Goal: Information Seeking & Learning: Learn about a topic

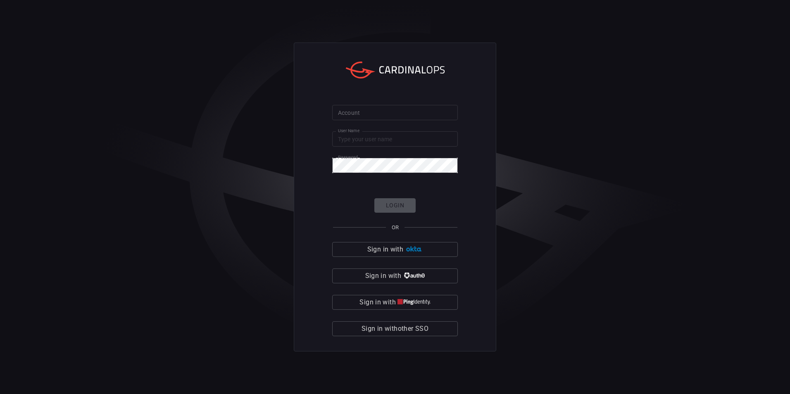
type input "aviad"
click at [429, 117] on input "Account" at bounding box center [395, 112] width 126 height 15
type input "cybershield360-primary"
click at [392, 194] on form "Account cybershield360-primary Account User Name aviad User Name Password Passw…" at bounding box center [395, 220] width 126 height 231
click at [394, 205] on button "Login" at bounding box center [394, 205] width 41 height 14
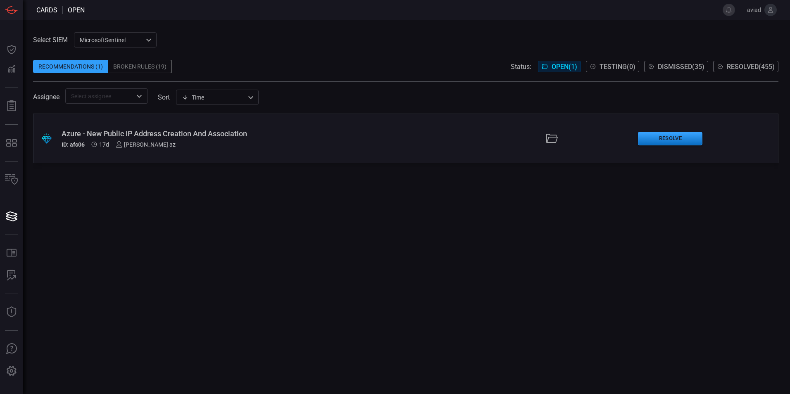
click at [88, 34] on div "MicrosoftSentinel 11c42ee3-b155-483d-a504-5846815c378e ​" at bounding box center [115, 39] width 83 height 15
click at [140, 77] on li "sentinel-2" at bounding box center [115, 71] width 83 height 14
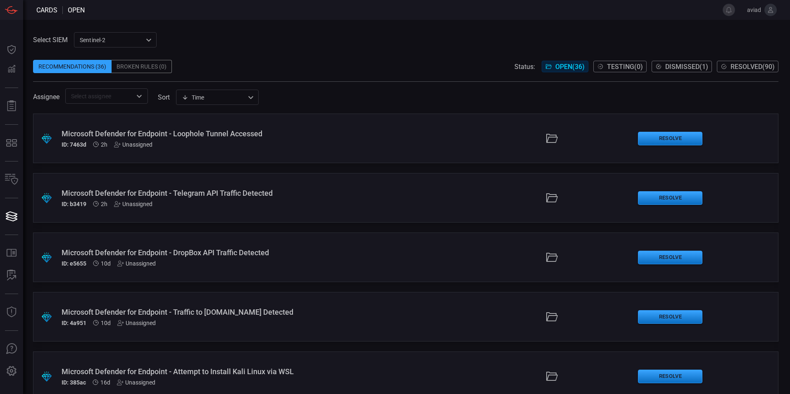
click at [233, 138] on div "Microsoft Defender for Endpoint - Loophole Tunnel Accessed ID: 7463d 2h Unassig…" at bounding box center [192, 138] width 261 height 19
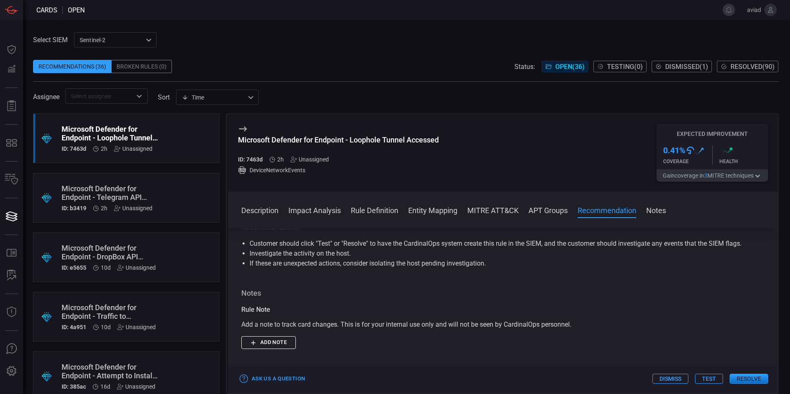
scroll to position [845, 0]
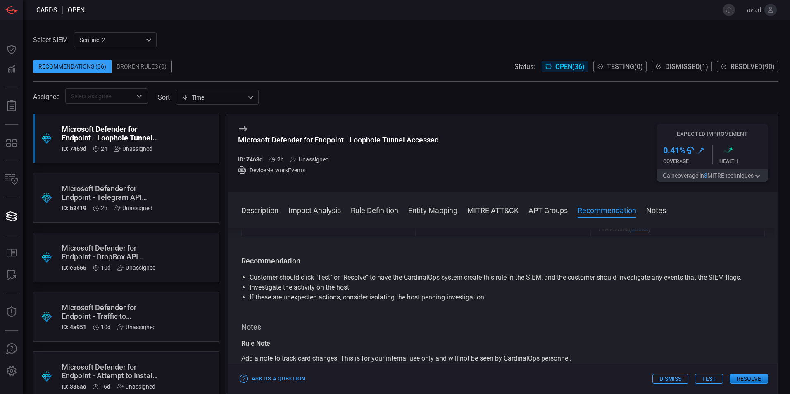
click at [116, 198] on div "Microsoft Defender for Endpoint - Telegram API Traffic Detected" at bounding box center [111, 192] width 98 height 17
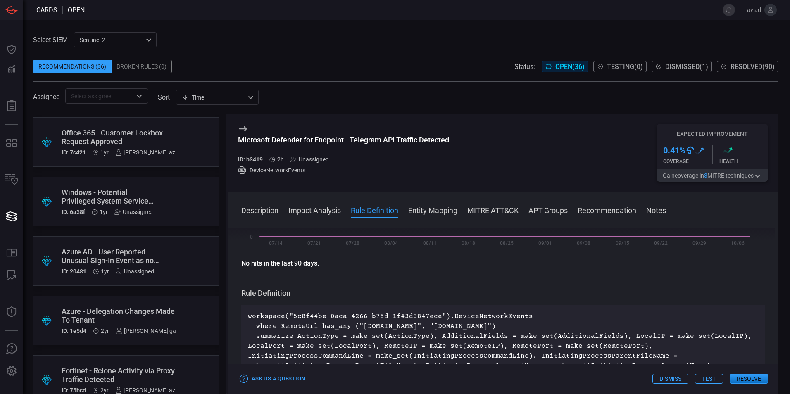
scroll to position [1862, 0]
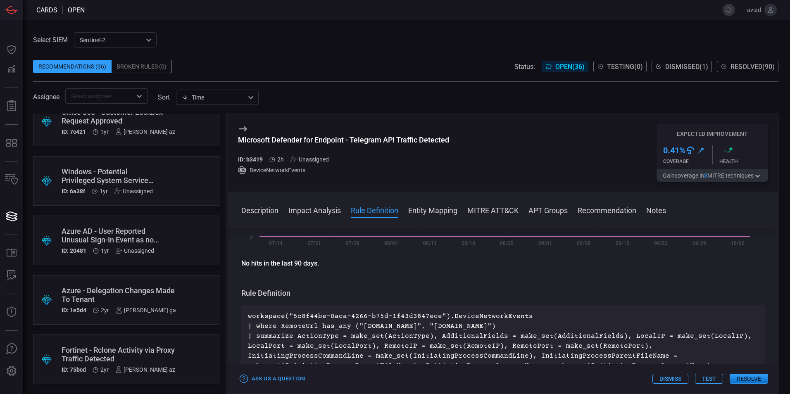
click at [191, 351] on div ".suggested_cards_icon{fill:url(#suggested_cards_icon);} Fortinet - Rclone Activ…" at bounding box center [126, 360] width 186 height 50
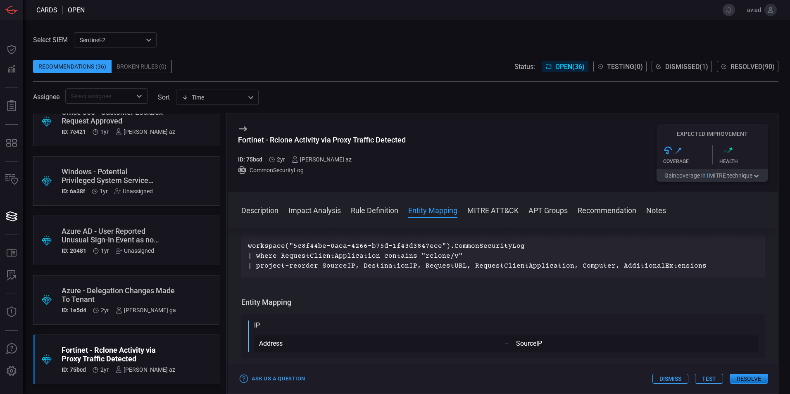
scroll to position [207, 0]
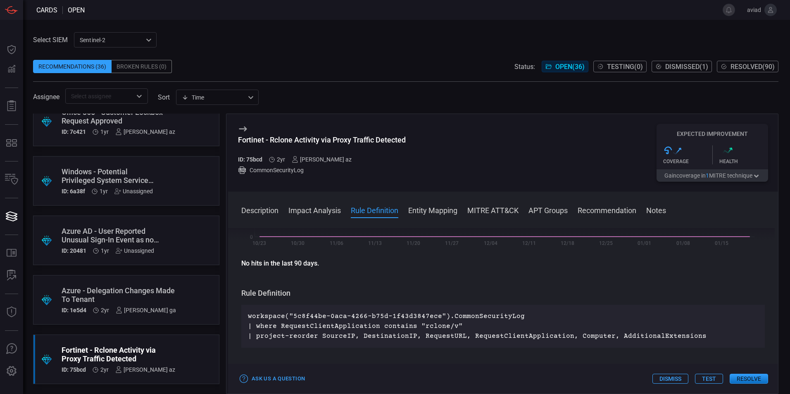
click at [123, 287] on div "Azure - Delegation Changes Made To Tenant" at bounding box center [119, 294] width 114 height 17
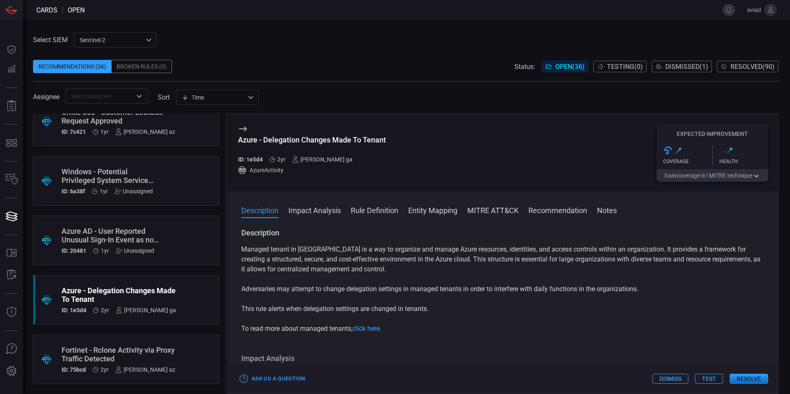
click at [291, 237] on h3 "Description" at bounding box center [503, 233] width 524 height 10
drag, startPoint x: 291, startPoint y: 237, endPoint x: 312, endPoint y: 258, distance: 30.1
click at [312, 258] on p "Managed tenant in [GEOGRAPHIC_DATA] is a way to organize and manage Azure resou…" at bounding box center [503, 260] width 524 height 30
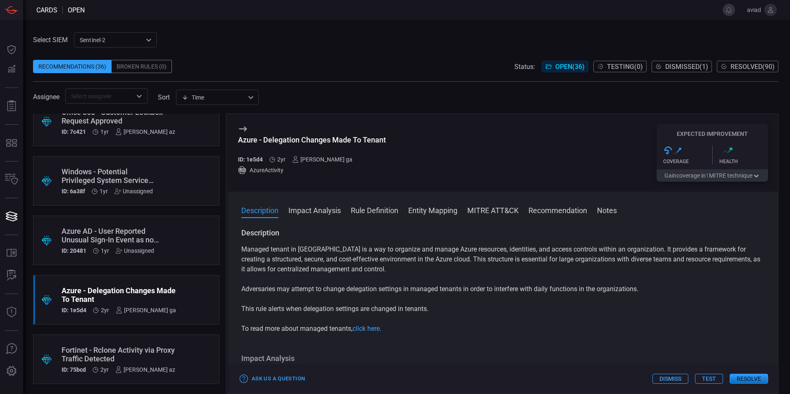
click at [472, 351] on div "Description Managed tenant in [GEOGRAPHIC_DATA] is a way to organize and manage…" at bounding box center [503, 309] width 550 height 163
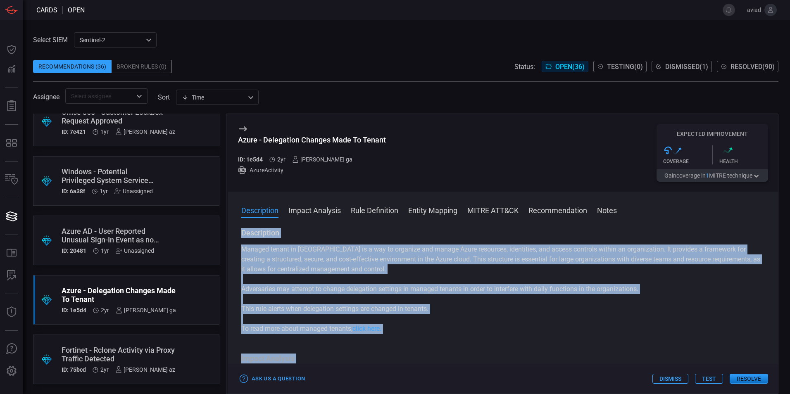
drag, startPoint x: 472, startPoint y: 351, endPoint x: 258, endPoint y: 235, distance: 243.2
click at [258, 235] on div "Description Managed tenant in [GEOGRAPHIC_DATA] is a way to organize and manage…" at bounding box center [503, 309] width 550 height 163
click at [258, 235] on h3 "Description" at bounding box center [503, 233] width 524 height 10
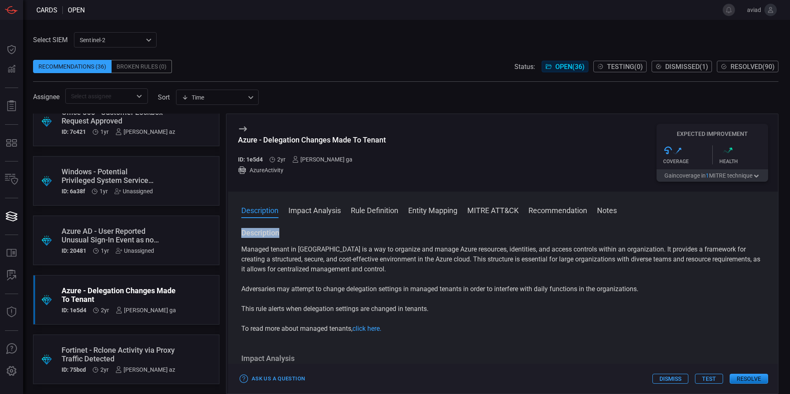
click at [258, 235] on h3 "Description" at bounding box center [503, 233] width 524 height 10
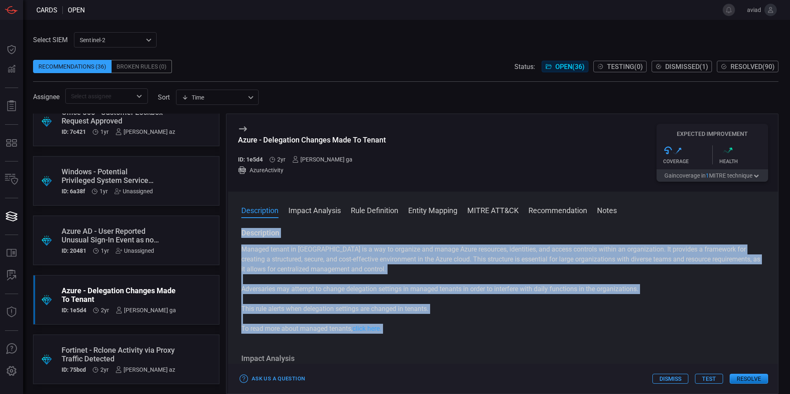
drag, startPoint x: 258, startPoint y: 235, endPoint x: 311, endPoint y: 326, distance: 105.2
click at [311, 326] on div "Description Managed tenant in [GEOGRAPHIC_DATA] is a way to organize and manage…" at bounding box center [503, 281] width 524 height 106
click at [311, 326] on p "To read more about managed tenants, click here." at bounding box center [503, 329] width 524 height 10
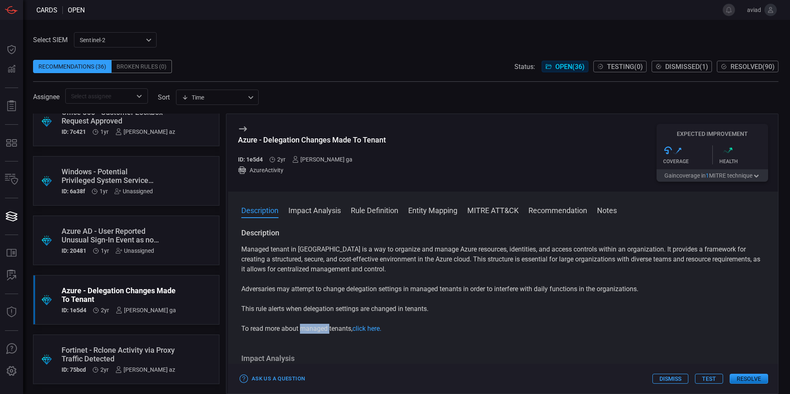
click at [311, 326] on p "To read more about managed tenants, click here." at bounding box center [503, 329] width 524 height 10
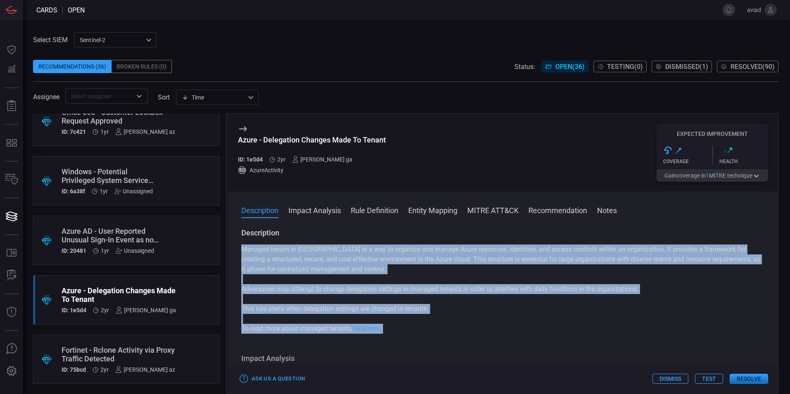
drag, startPoint x: 311, startPoint y: 326, endPoint x: 270, endPoint y: 255, distance: 81.5
click at [270, 255] on div "Managed tenant in [GEOGRAPHIC_DATA] is a way to organize and manage Azure resou…" at bounding box center [503, 289] width 524 height 89
click at [270, 255] on p "Managed tenant in [GEOGRAPHIC_DATA] is a way to organize and manage Azure resou…" at bounding box center [503, 260] width 524 height 30
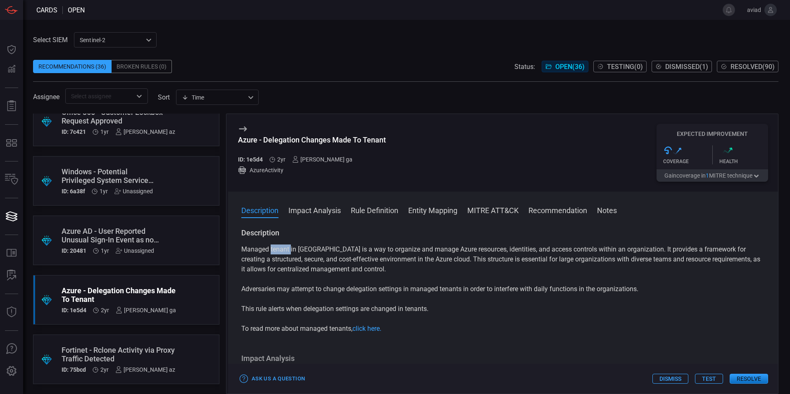
click at [270, 255] on p "Managed tenant in [GEOGRAPHIC_DATA] is a way to organize and manage Azure resou…" at bounding box center [503, 260] width 524 height 30
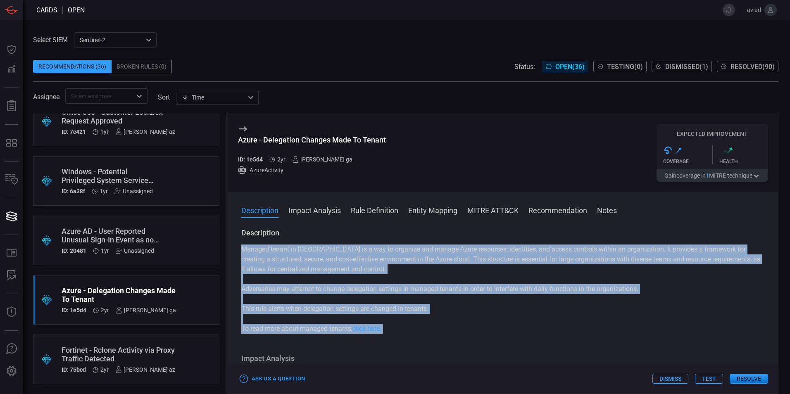
drag, startPoint x: 270, startPoint y: 255, endPoint x: 297, endPoint y: 333, distance: 81.8
click at [297, 333] on div "Managed tenant in [GEOGRAPHIC_DATA] is a way to organize and manage Azure resou…" at bounding box center [503, 289] width 524 height 89
click at [297, 333] on p "To read more about managed tenants, click here." at bounding box center [503, 329] width 524 height 10
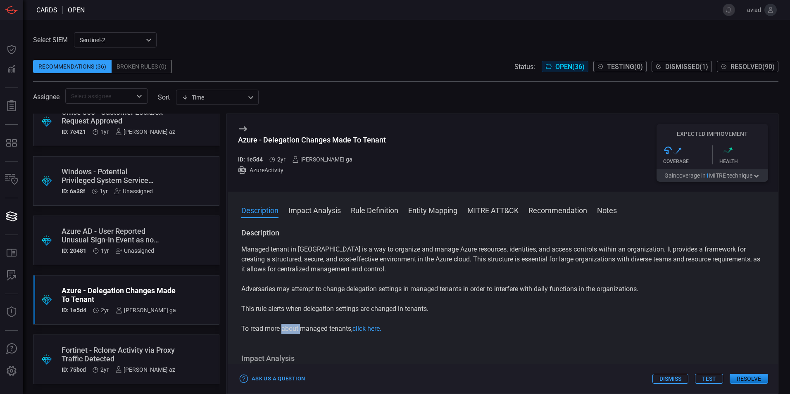
click at [297, 333] on p "To read more about managed tenants, click here." at bounding box center [503, 329] width 524 height 10
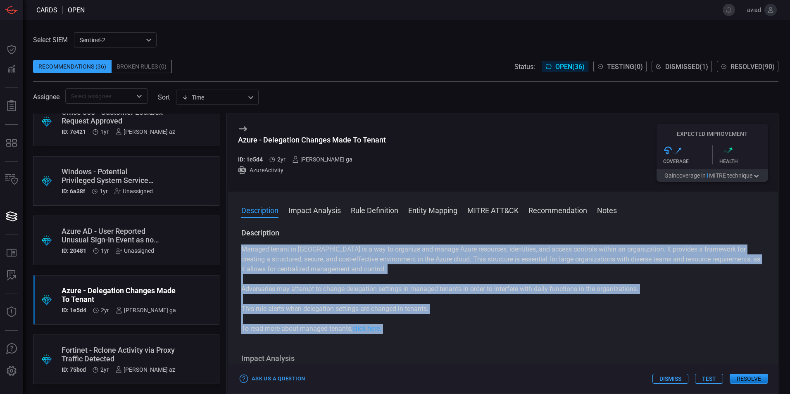
drag, startPoint x: 297, startPoint y: 333, endPoint x: 318, endPoint y: 249, distance: 86.2
click at [318, 249] on div "Managed tenant in [GEOGRAPHIC_DATA] is a way to organize and manage Azure resou…" at bounding box center [503, 289] width 524 height 89
click at [318, 249] on p "Managed tenant in [GEOGRAPHIC_DATA] is a way to organize and manage Azure resou…" at bounding box center [503, 260] width 524 height 30
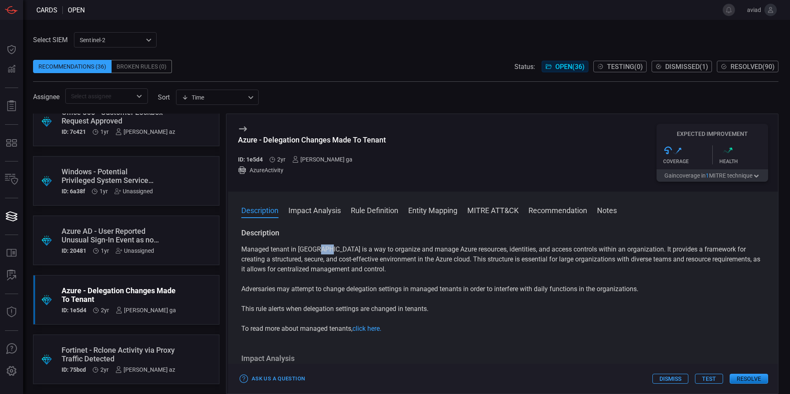
click at [318, 249] on p "Managed tenant in [GEOGRAPHIC_DATA] is a way to organize and manage Azure resou…" at bounding box center [503, 260] width 524 height 30
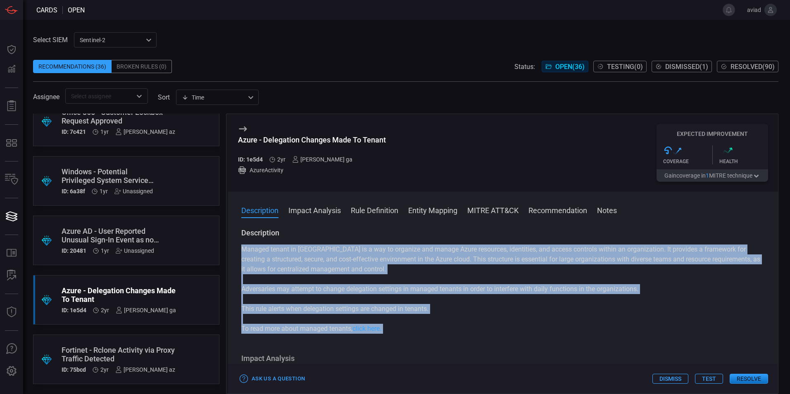
drag, startPoint x: 318, startPoint y: 249, endPoint x: 321, endPoint y: 331, distance: 81.4
click at [321, 331] on div "Managed tenant in [GEOGRAPHIC_DATA] is a way to organize and manage Azure resou…" at bounding box center [503, 289] width 524 height 89
click at [321, 331] on p "To read more about managed tenants, click here." at bounding box center [503, 329] width 524 height 10
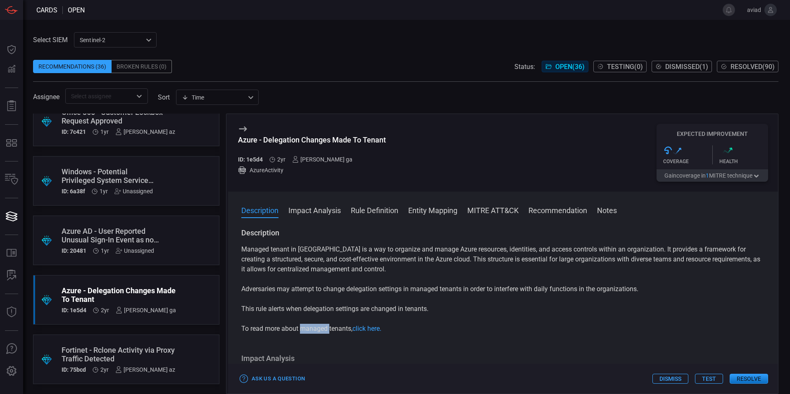
click at [321, 331] on p "To read more about managed tenants, click here." at bounding box center [503, 329] width 524 height 10
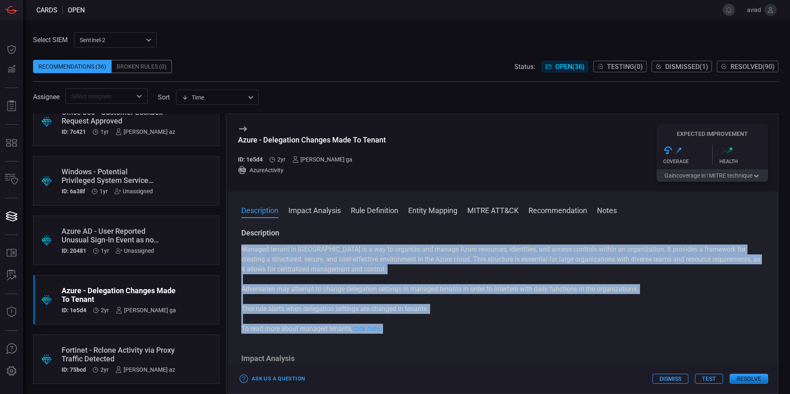
drag, startPoint x: 321, startPoint y: 331, endPoint x: 306, endPoint y: 256, distance: 75.8
click at [306, 256] on div "Managed tenant in [GEOGRAPHIC_DATA] is a way to organize and manage Azure resou…" at bounding box center [503, 289] width 524 height 89
click at [306, 256] on p "Managed tenant in [GEOGRAPHIC_DATA] is a way to organize and manage Azure resou…" at bounding box center [503, 260] width 524 height 30
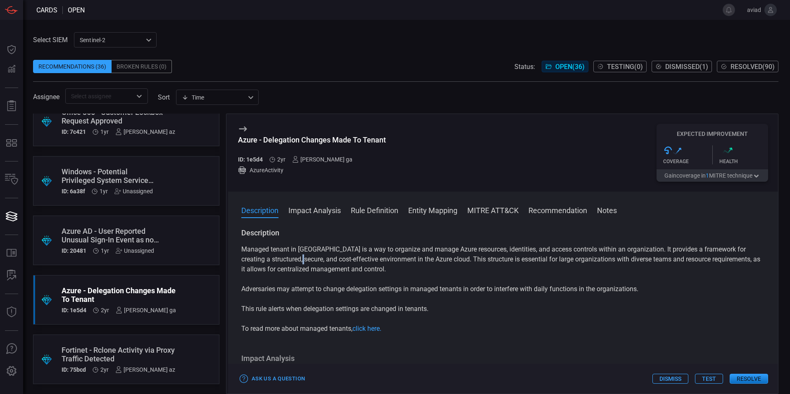
click at [306, 256] on p "Managed tenant in [GEOGRAPHIC_DATA] is a way to organize and manage Azure resou…" at bounding box center [503, 260] width 524 height 30
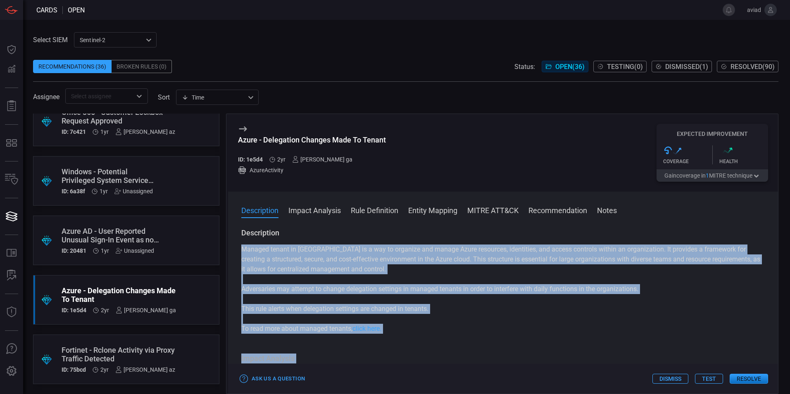
drag, startPoint x: 306, startPoint y: 256, endPoint x: 321, endPoint y: 339, distance: 84.3
click at [321, 339] on div "Description Managed tenant in [GEOGRAPHIC_DATA] is a way to organize and manage…" at bounding box center [503, 309] width 550 height 163
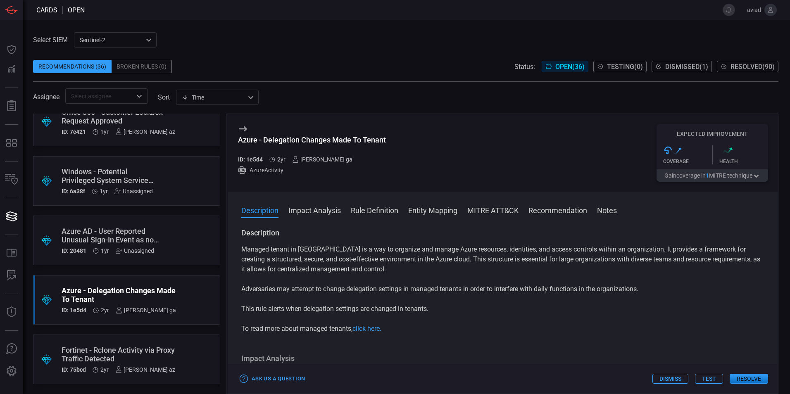
click at [321, 339] on div "Description Managed tenant in [GEOGRAPHIC_DATA] is a way to organize and manage…" at bounding box center [503, 309] width 550 height 163
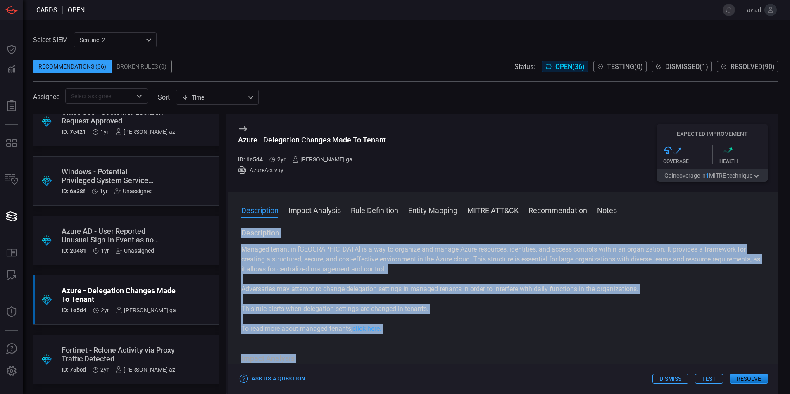
drag, startPoint x: 321, startPoint y: 339, endPoint x: 271, endPoint y: 236, distance: 114.4
click at [271, 236] on div "Description Managed tenant in [GEOGRAPHIC_DATA] is a way to organize and manage…" at bounding box center [503, 309] width 550 height 163
click at [271, 236] on h3 "Description" at bounding box center [503, 233] width 524 height 10
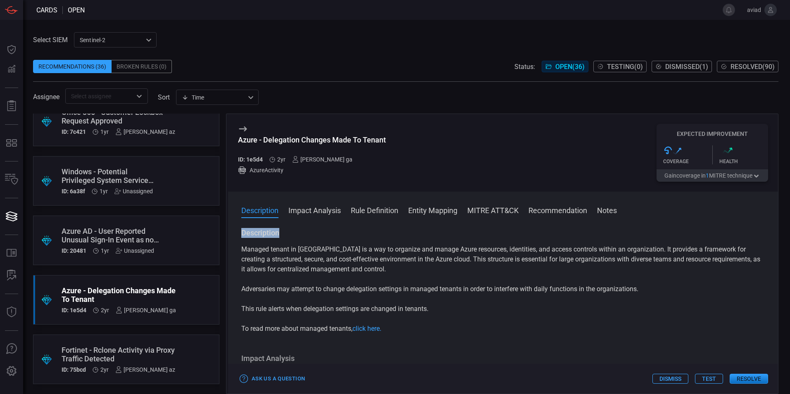
click at [271, 236] on h3 "Description" at bounding box center [503, 233] width 524 height 10
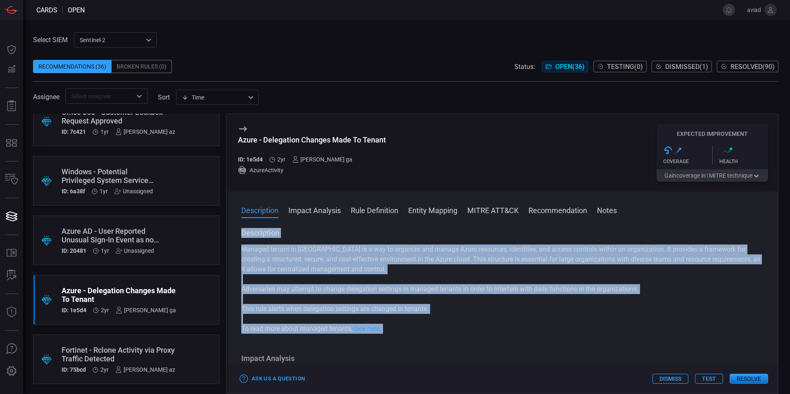
drag, startPoint x: 271, startPoint y: 236, endPoint x: 317, endPoint y: 328, distance: 102.8
click at [317, 328] on div "Description Managed tenant in [GEOGRAPHIC_DATA] is a way to organize and manage…" at bounding box center [503, 281] width 524 height 106
click at [317, 328] on p "To read more about managed tenants, click here." at bounding box center [503, 329] width 524 height 10
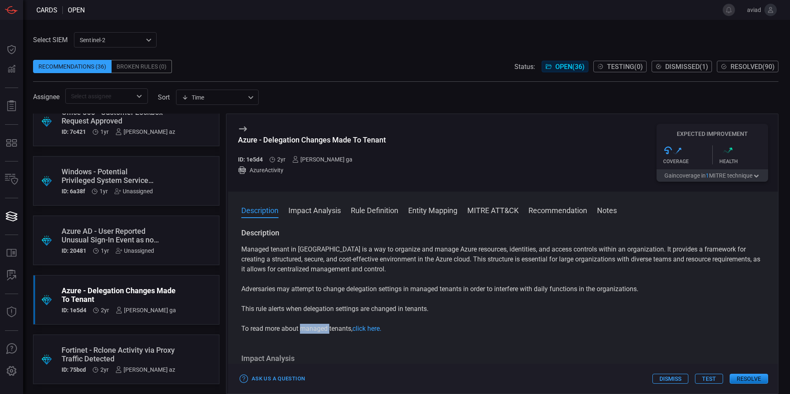
click at [317, 328] on p "To read more about managed tenants, click here." at bounding box center [503, 329] width 524 height 10
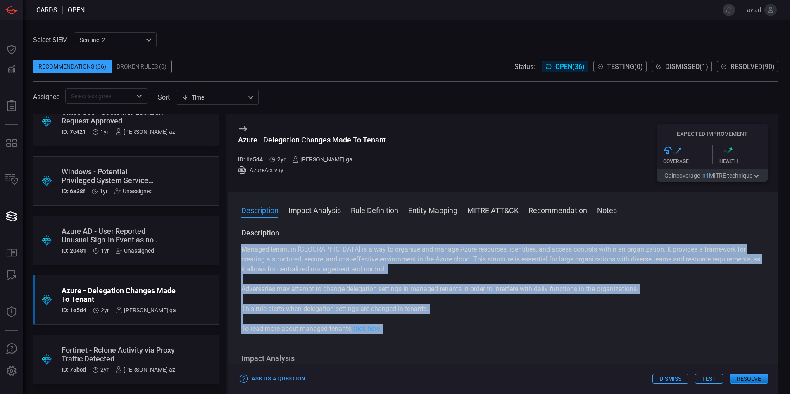
drag, startPoint x: 317, startPoint y: 328, endPoint x: 298, endPoint y: 249, distance: 81.3
click at [298, 249] on div "Managed tenant in [GEOGRAPHIC_DATA] is a way to organize and manage Azure resou…" at bounding box center [503, 289] width 524 height 89
click at [298, 249] on p "Managed tenant in [GEOGRAPHIC_DATA] is a way to organize and manage Azure resou…" at bounding box center [503, 260] width 524 height 30
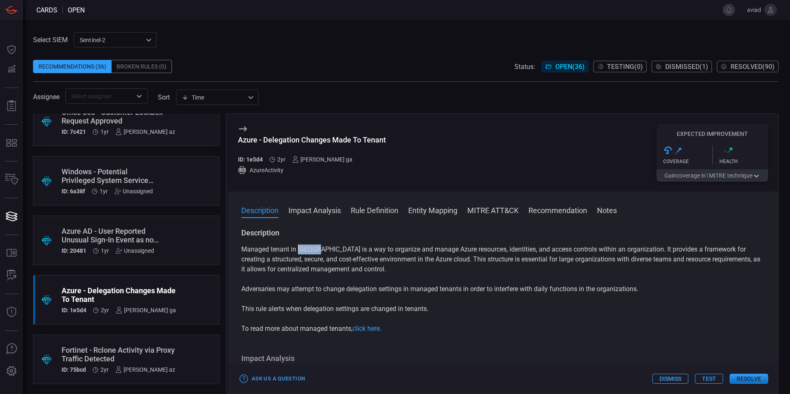
click at [298, 249] on p "Managed tenant in [GEOGRAPHIC_DATA] is a way to organize and manage Azure resou…" at bounding box center [503, 260] width 524 height 30
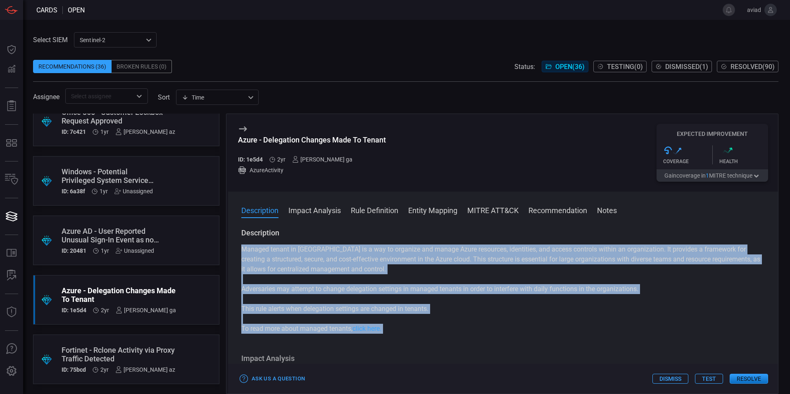
drag, startPoint x: 298, startPoint y: 249, endPoint x: 314, endPoint y: 329, distance: 81.0
click at [314, 329] on div "Managed tenant in [GEOGRAPHIC_DATA] is a way to organize and manage Azure resou…" at bounding box center [503, 289] width 524 height 89
click at [314, 329] on p "To read more about managed tenants, click here." at bounding box center [503, 329] width 524 height 10
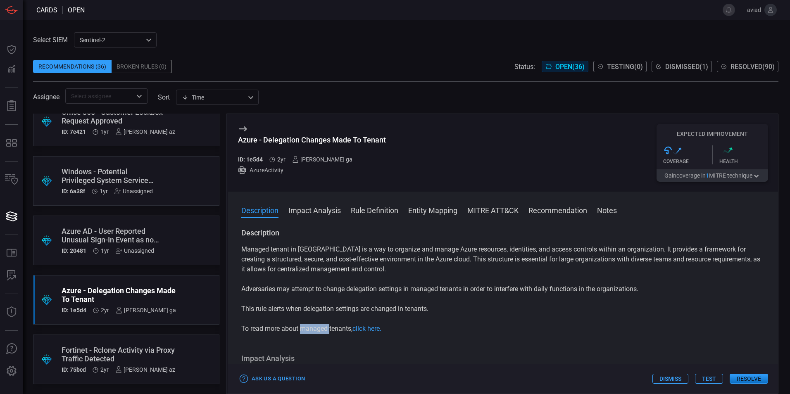
click at [314, 329] on p "To read more about managed tenants, click here." at bounding box center [503, 329] width 524 height 10
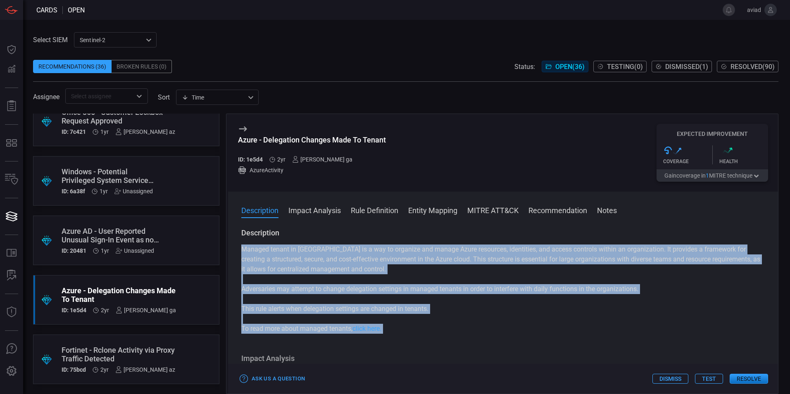
drag, startPoint x: 314, startPoint y: 329, endPoint x: 312, endPoint y: 257, distance: 71.9
click at [312, 257] on div "Managed tenant in [GEOGRAPHIC_DATA] is a way to organize and manage Azure resou…" at bounding box center [503, 289] width 524 height 89
click at [312, 257] on p "Managed tenant in [GEOGRAPHIC_DATA] is a way to organize and manage Azure resou…" at bounding box center [503, 260] width 524 height 30
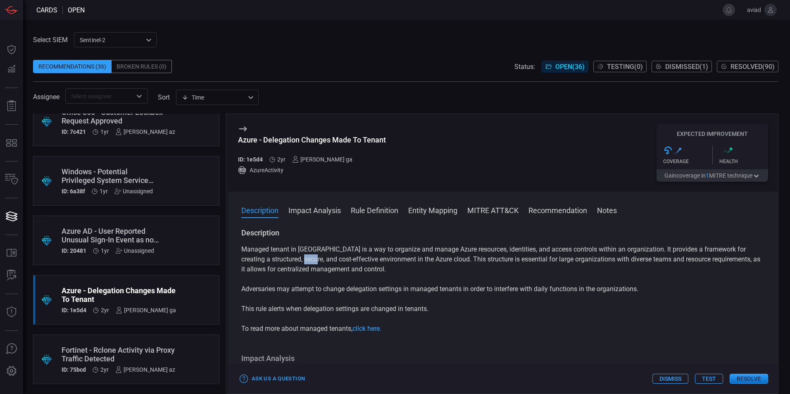
click at [312, 257] on p "Managed tenant in [GEOGRAPHIC_DATA] is a way to organize and manage Azure resou…" at bounding box center [503, 260] width 524 height 30
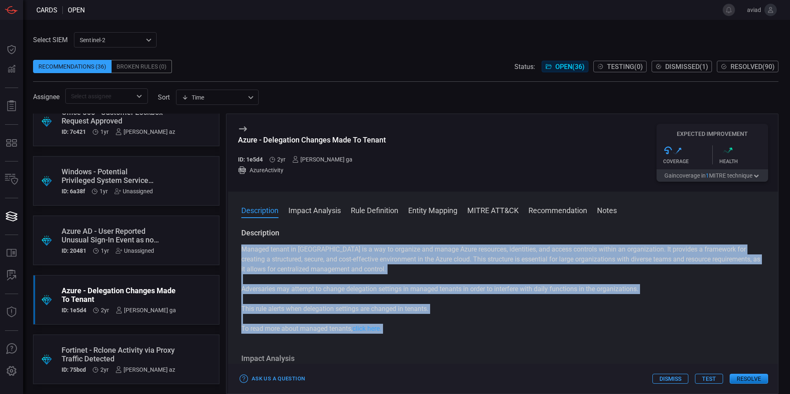
drag, startPoint x: 312, startPoint y: 257, endPoint x: 321, endPoint y: 326, distance: 70.4
click at [321, 326] on div "Managed tenant in [GEOGRAPHIC_DATA] is a way to organize and manage Azure resou…" at bounding box center [503, 289] width 524 height 89
drag, startPoint x: 321, startPoint y: 326, endPoint x: 317, endPoint y: 329, distance: 4.7
click at [317, 329] on p "To read more about managed tenants, click here." at bounding box center [503, 329] width 524 height 10
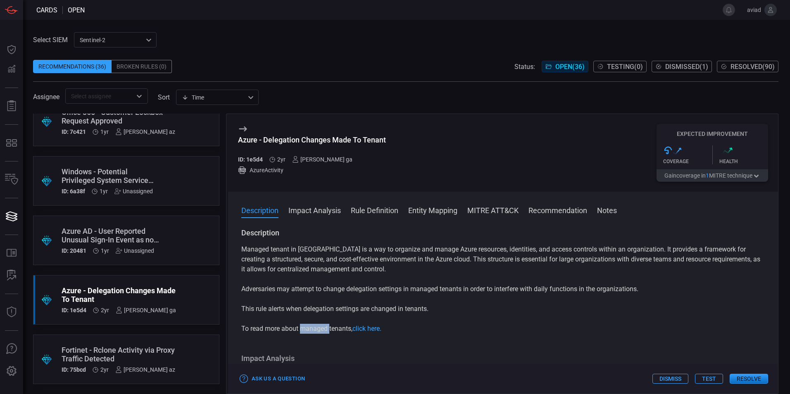
click at [317, 329] on p "To read more about managed tenants, click here." at bounding box center [503, 329] width 524 height 10
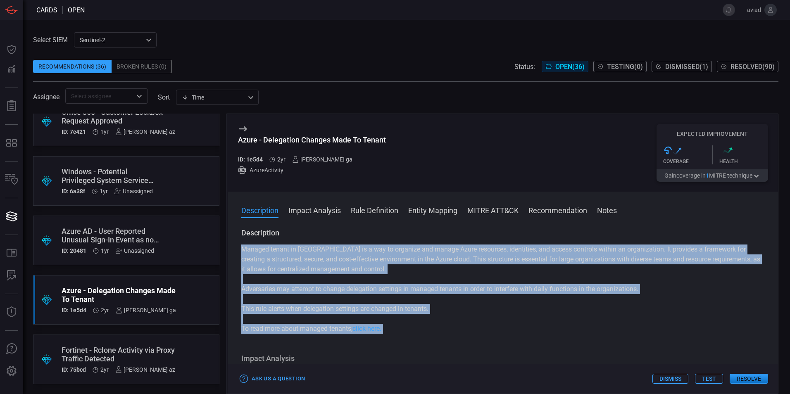
drag, startPoint x: 317, startPoint y: 329, endPoint x: 314, endPoint y: 249, distance: 80.3
click at [314, 249] on div "Managed tenant in [GEOGRAPHIC_DATA] is a way to organize and manage Azure resou…" at bounding box center [503, 289] width 524 height 89
click at [314, 249] on p "Managed tenant in [GEOGRAPHIC_DATA] is a way to organize and manage Azure resou…" at bounding box center [503, 260] width 524 height 30
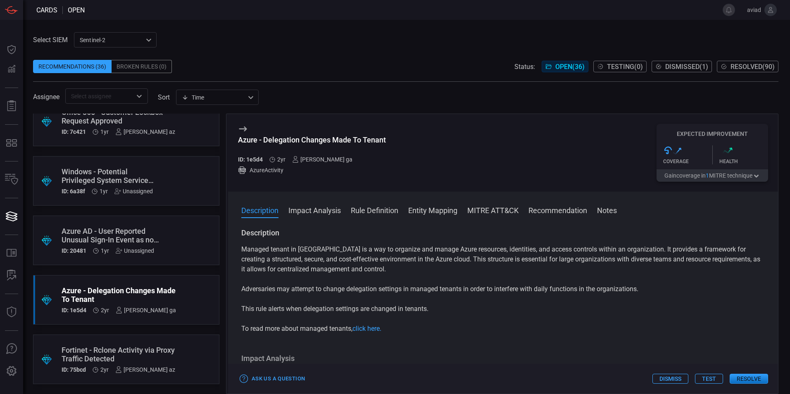
click at [128, 287] on div "Azure - Delegation Changes Made To Tenant" at bounding box center [119, 294] width 114 height 17
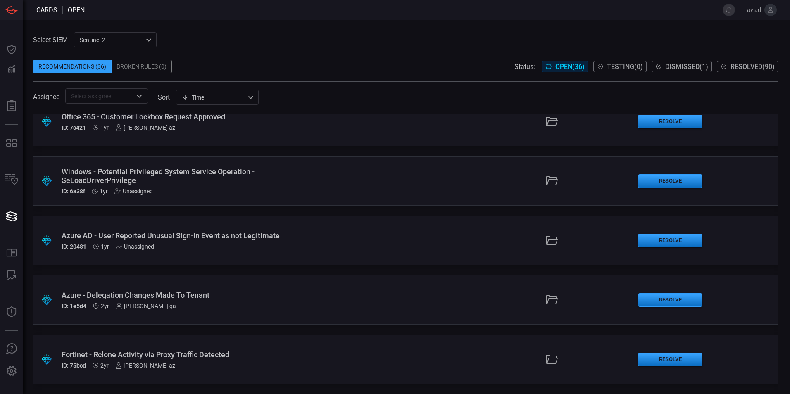
click at [128, 287] on div ".suggested_cards_icon{fill:url(#suggested_cards_icon);} Azure - Delegation Chan…" at bounding box center [405, 300] width 745 height 50
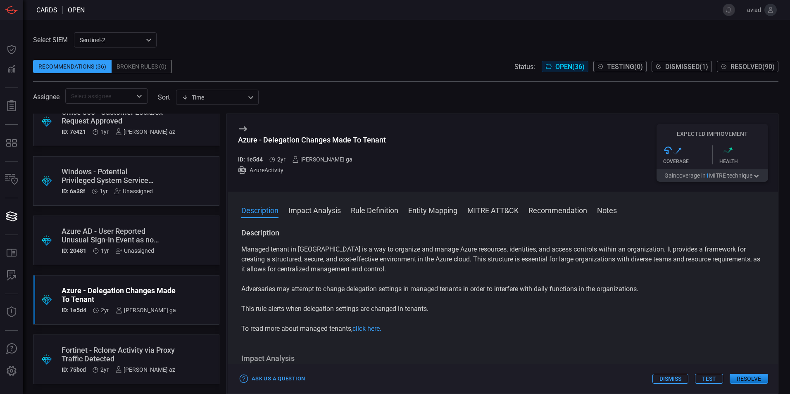
click at [138, 215] on div ".suggested_cards_icon{fill:url(#suggested_cards_icon);} Microsoft Defender for …" at bounding box center [126, 254] width 186 height 281
click at [140, 233] on div "Azure AD - User Reported Unusual Sign-In Event as not Legitimate" at bounding box center [111, 235] width 98 height 17
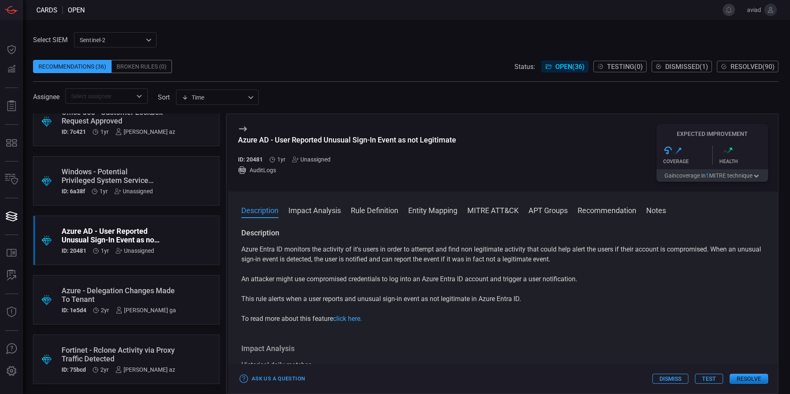
click at [140, 233] on div "Azure AD - User Reported Unusual Sign-In Event as not Legitimate" at bounding box center [111, 235] width 98 height 17
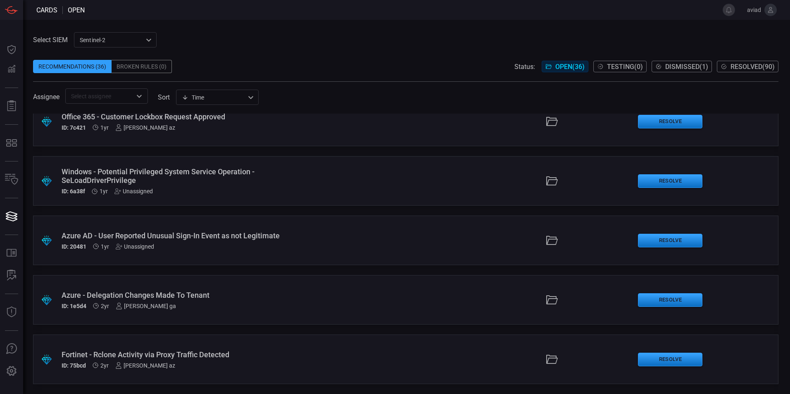
click at [422, 99] on div "Assignee ​ sort Time visibleUpdateTime ​" at bounding box center [405, 95] width 745 height 15
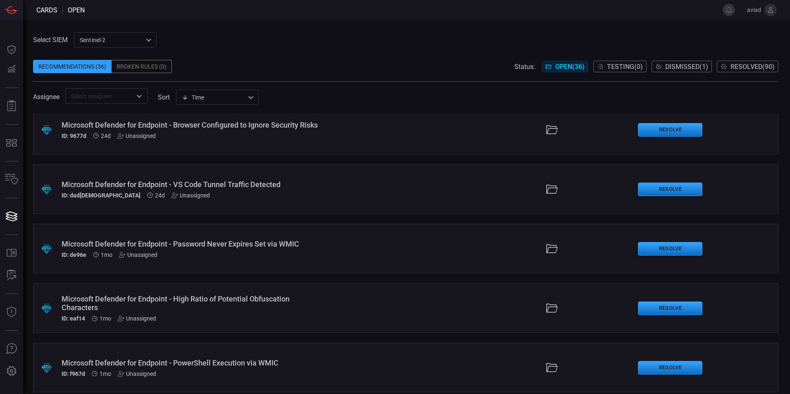
scroll to position [250, 0]
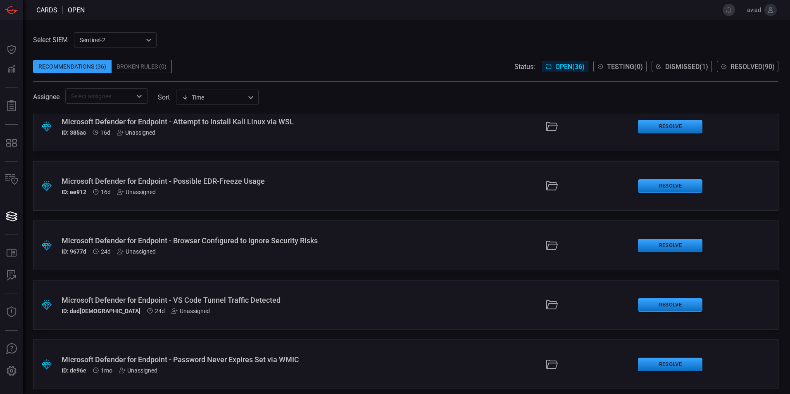
click at [114, 33] on div "sentinel-2 78f76eb1-fabe-46a6-810b-f333e9527487 ​" at bounding box center [115, 39] width 83 height 15
click at [118, 63] on li "MicrosoftSentinel" at bounding box center [115, 58] width 83 height 14
